Goal: Navigation & Orientation: Find specific page/section

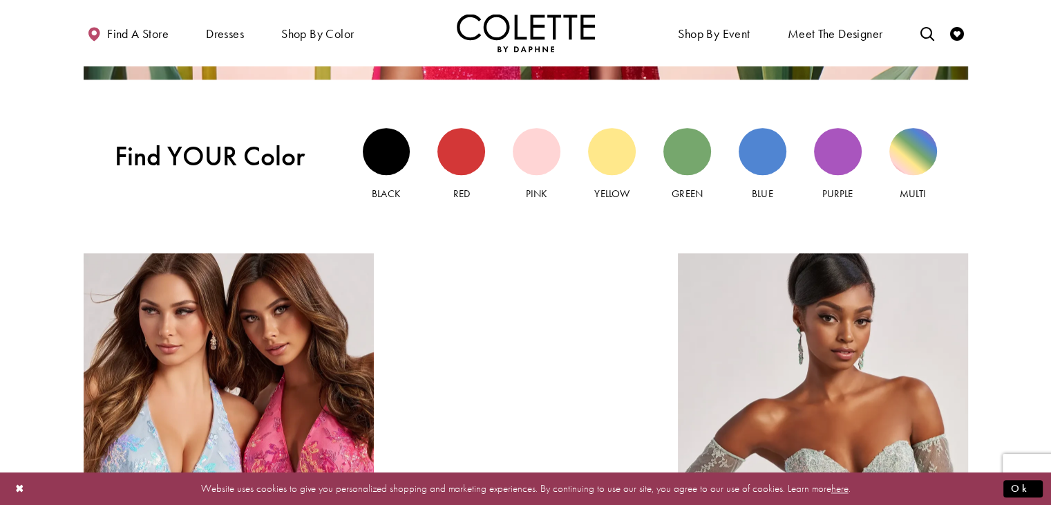
scroll to position [1316, 0]
click at [832, 182] on link "Purple" at bounding box center [838, 165] width 48 height 74
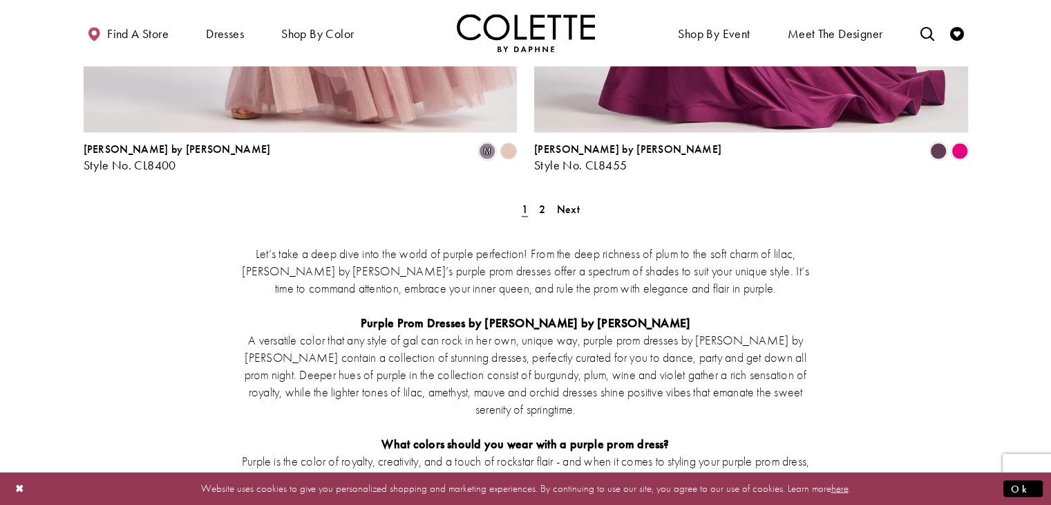
scroll to position [2726, 0]
click at [537, 198] on link "2" at bounding box center [542, 208] width 15 height 20
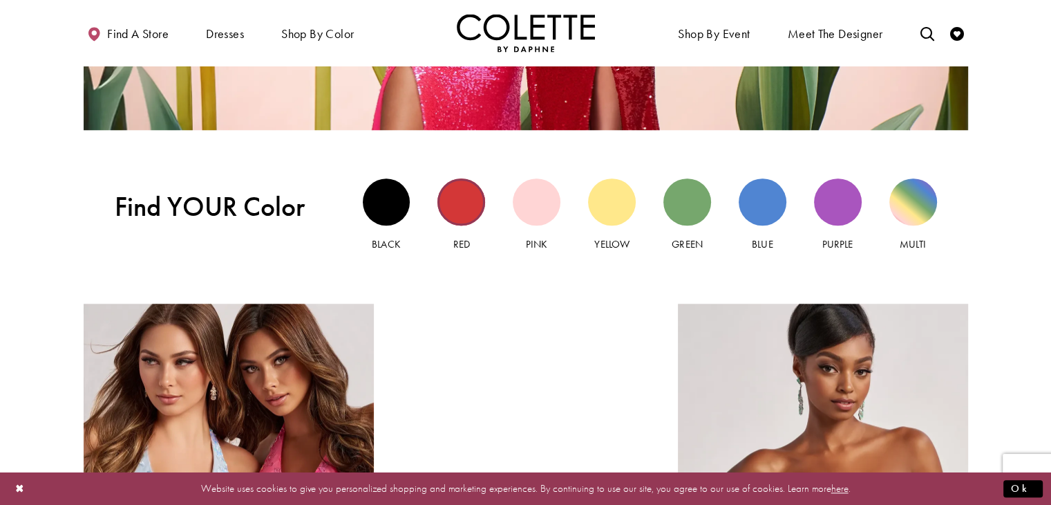
scroll to position [1264, 0]
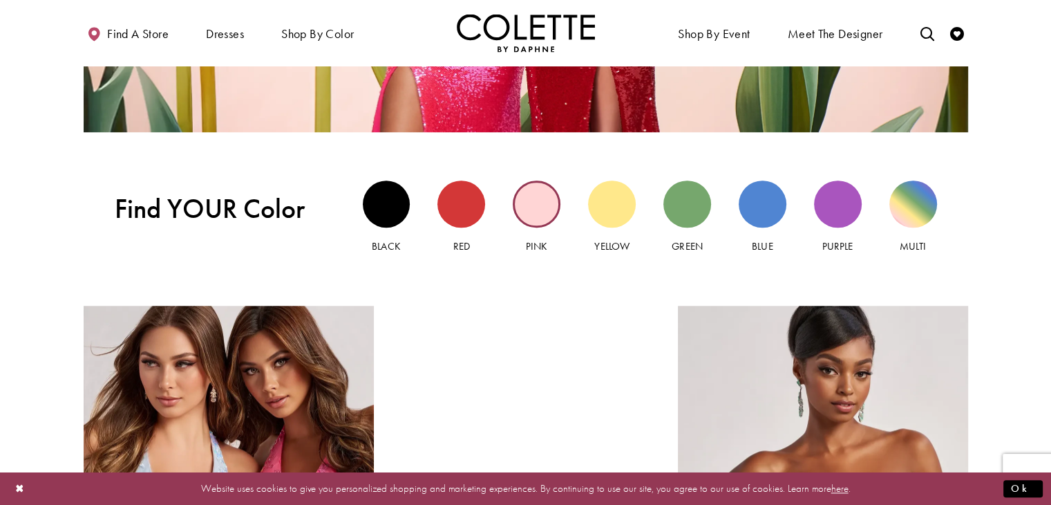
click at [520, 198] on div "Pink view" at bounding box center [537, 204] width 48 height 48
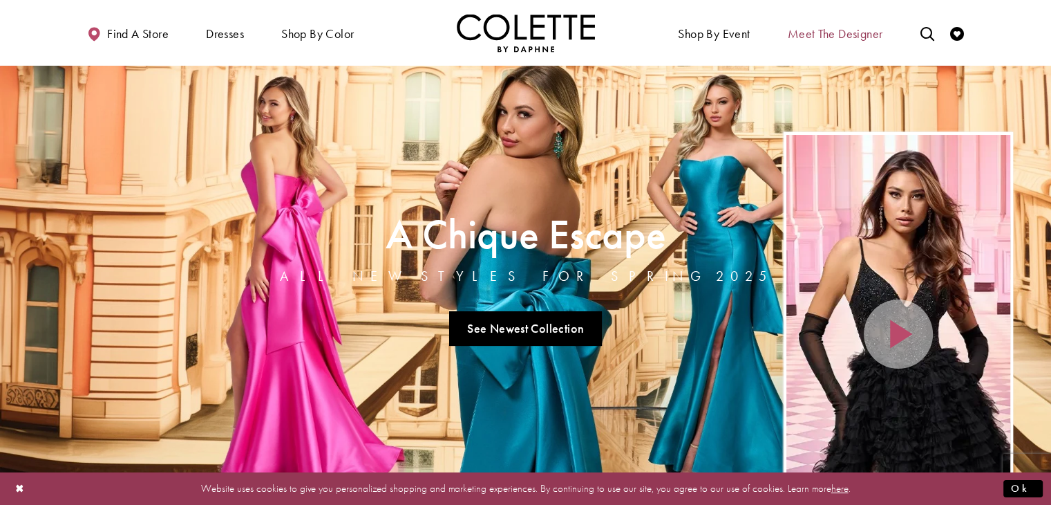
click at [818, 32] on span "Meet the designer" at bounding box center [835, 34] width 95 height 14
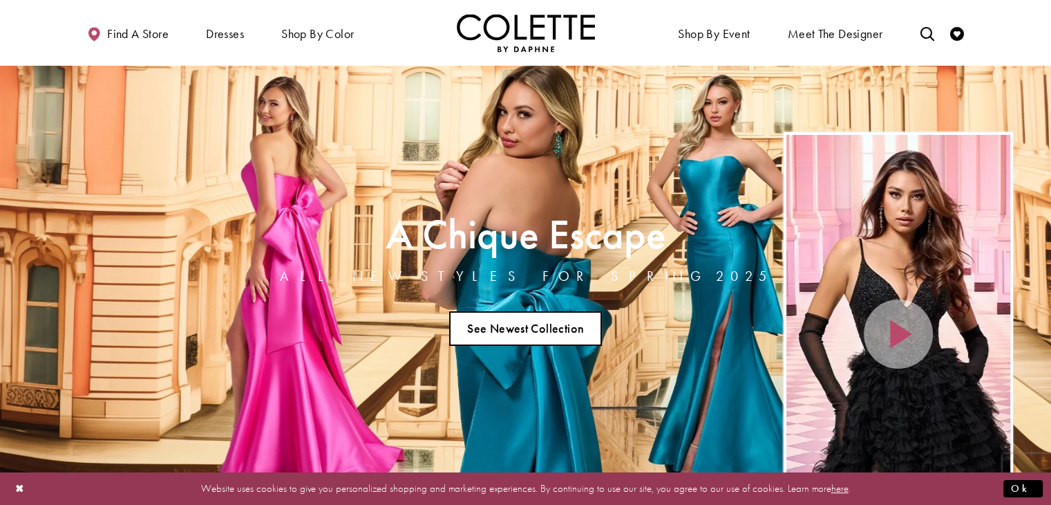
click at [511, 327] on link "See Newest Collection" at bounding box center [525, 328] width 153 height 35
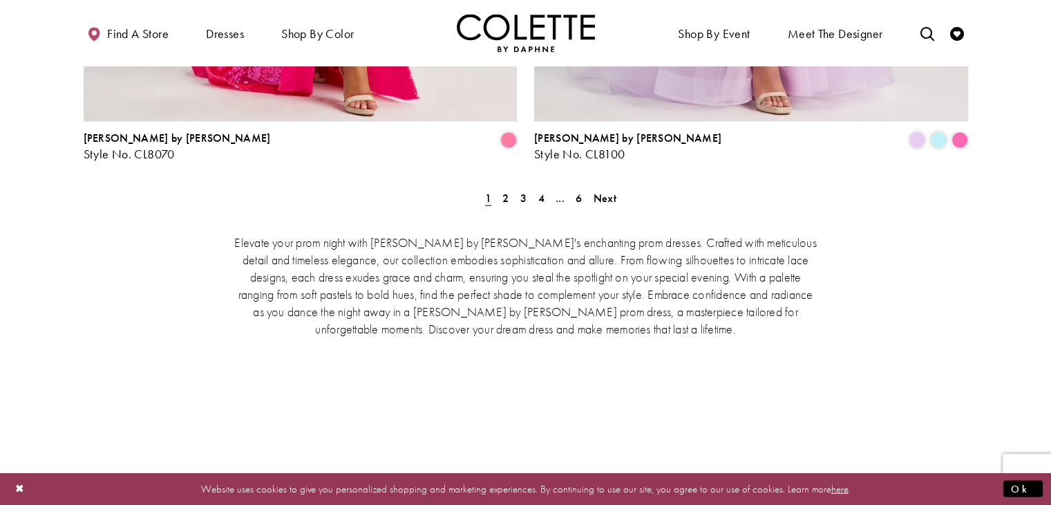
scroll to position [3027, 0]
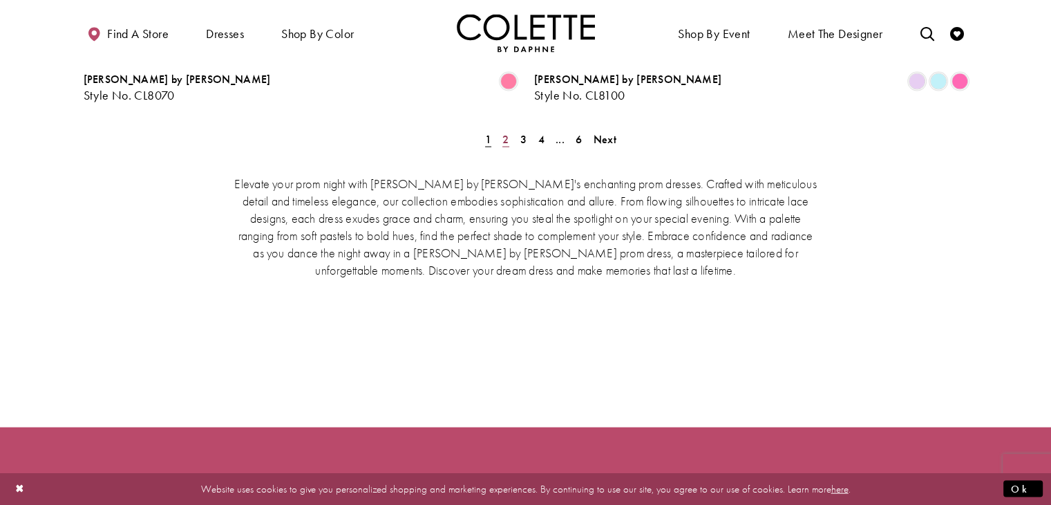
click at [506, 132] on span "2" at bounding box center [506, 139] width 6 height 15
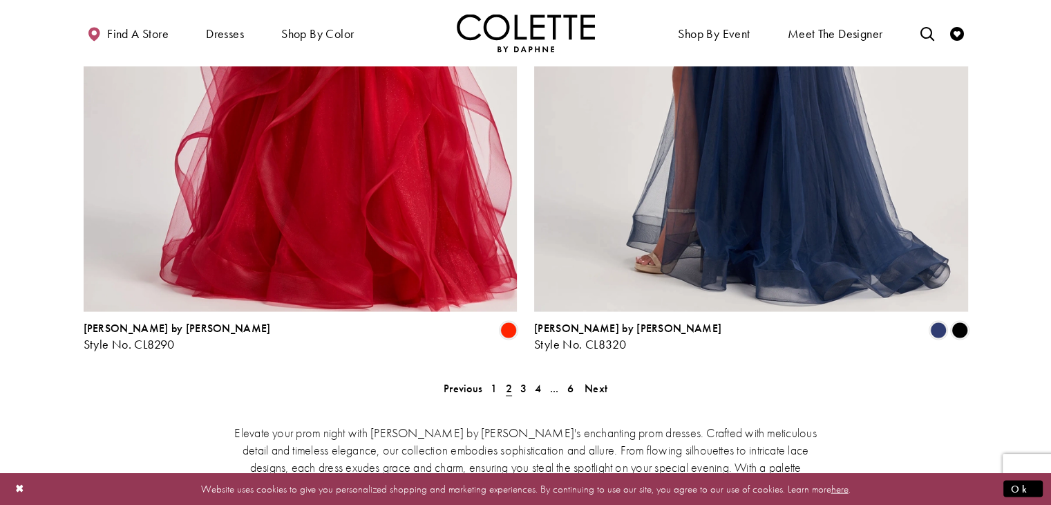
scroll to position [2855, 0]
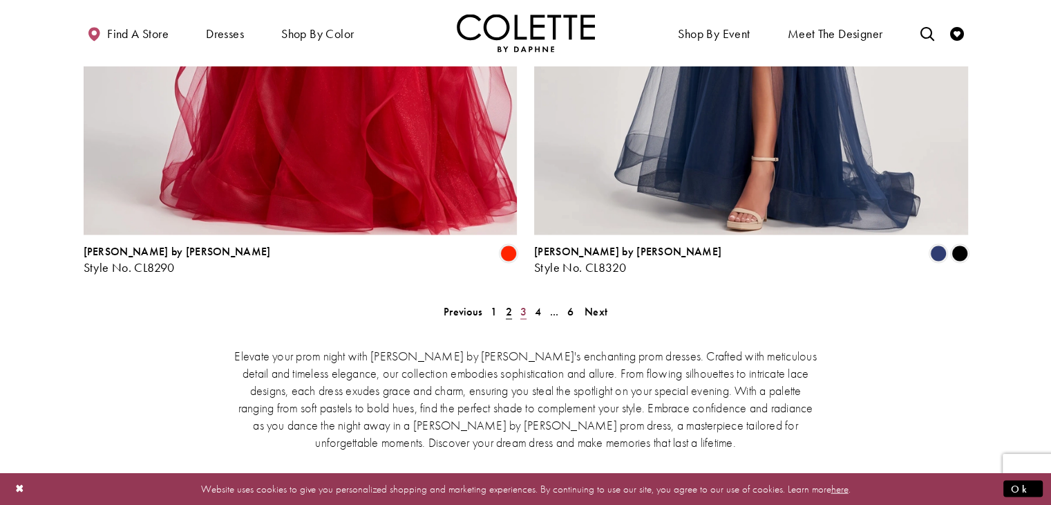
click at [521, 304] on span "3" at bounding box center [523, 311] width 6 height 15
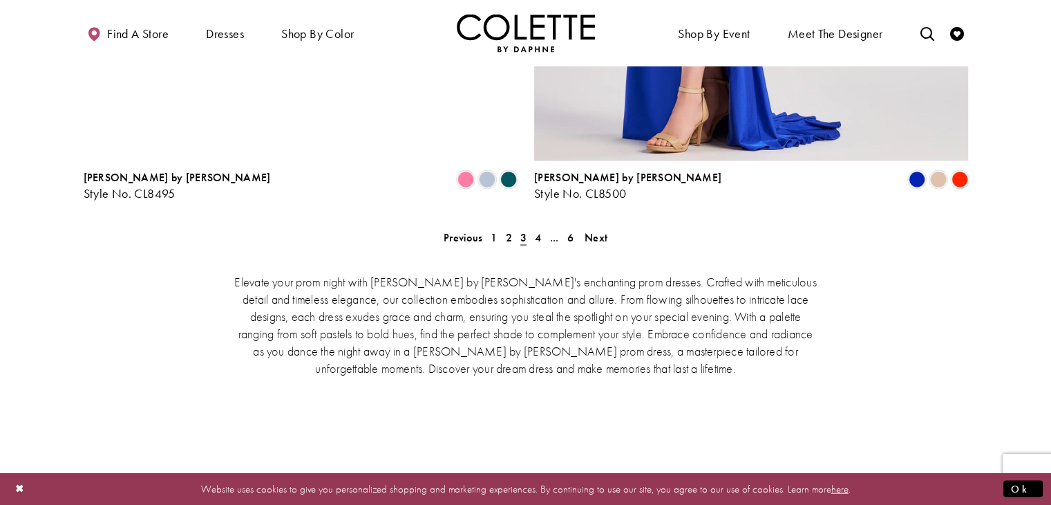
scroll to position [2929, 0]
